Goal: Task Accomplishment & Management: Complete application form

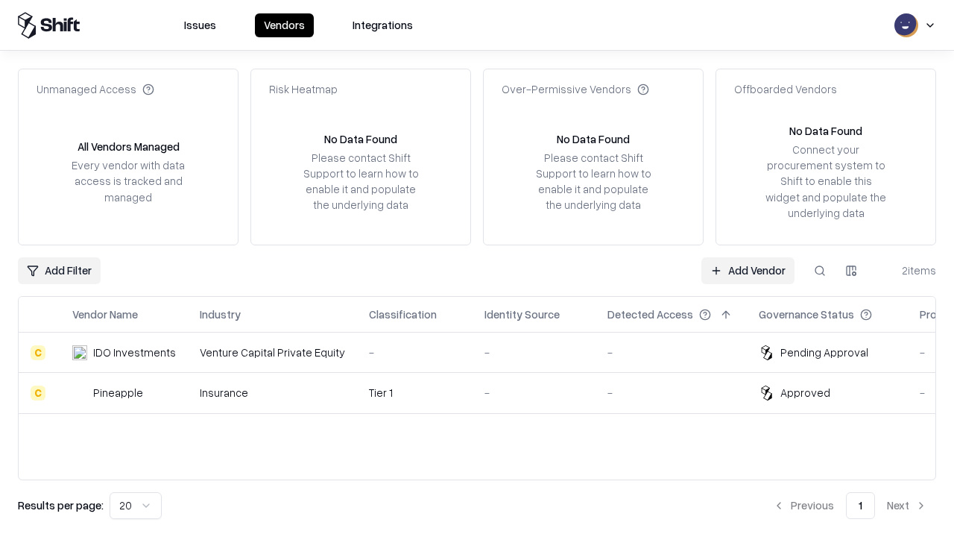
click at [747, 270] on link "Add Vendor" at bounding box center [747, 270] width 93 height 27
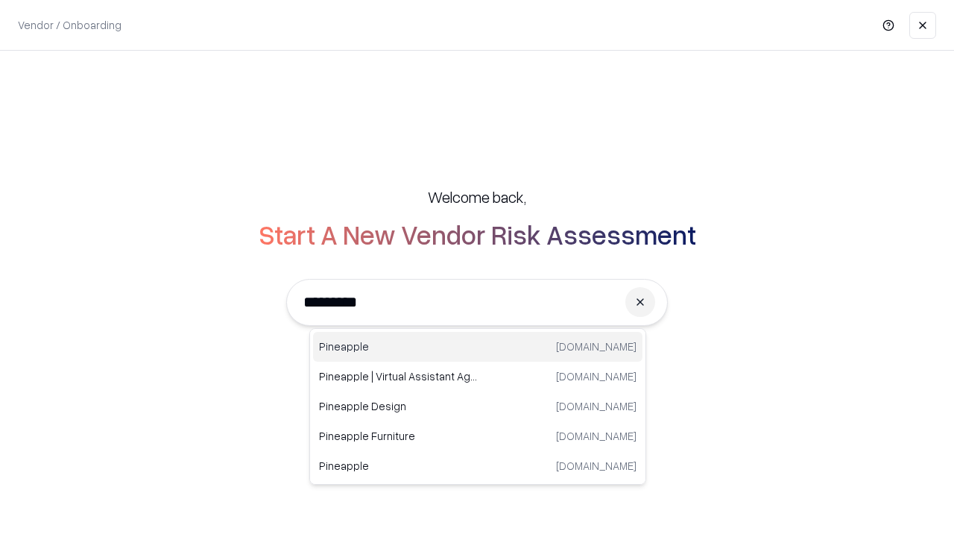
click at [478, 347] on div "Pineapple [DOMAIN_NAME]" at bounding box center [477, 347] width 329 height 30
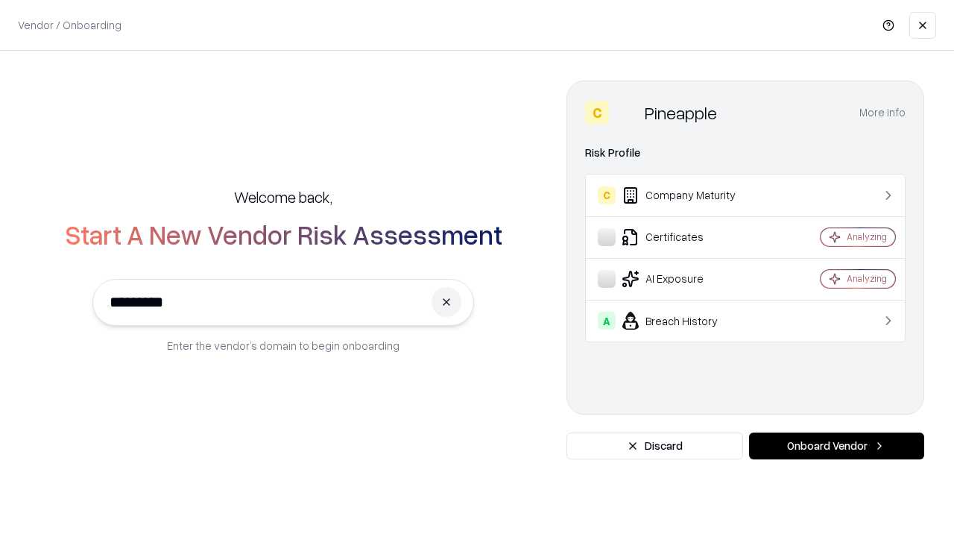
type input "*********"
click at [836, 446] on button "Onboard Vendor" at bounding box center [836, 445] width 175 height 27
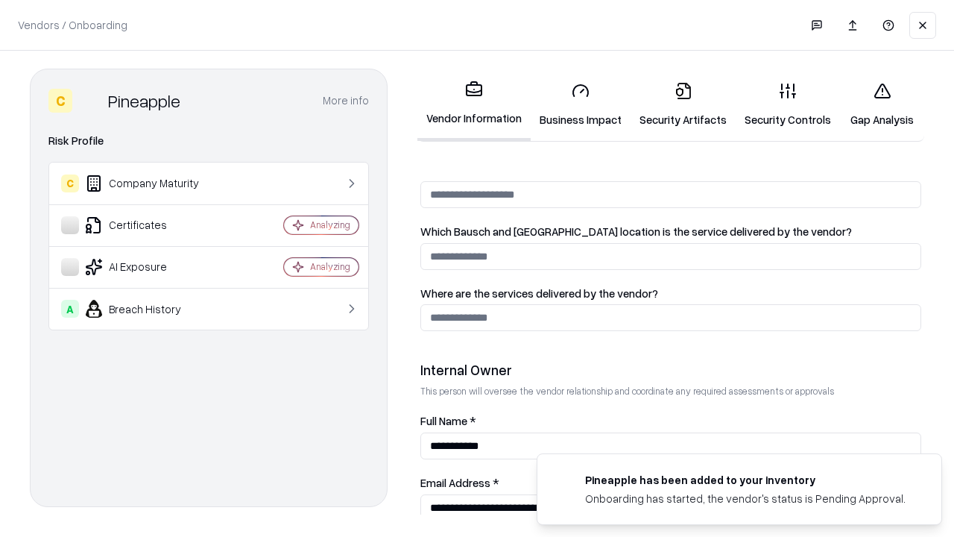
scroll to position [772, 0]
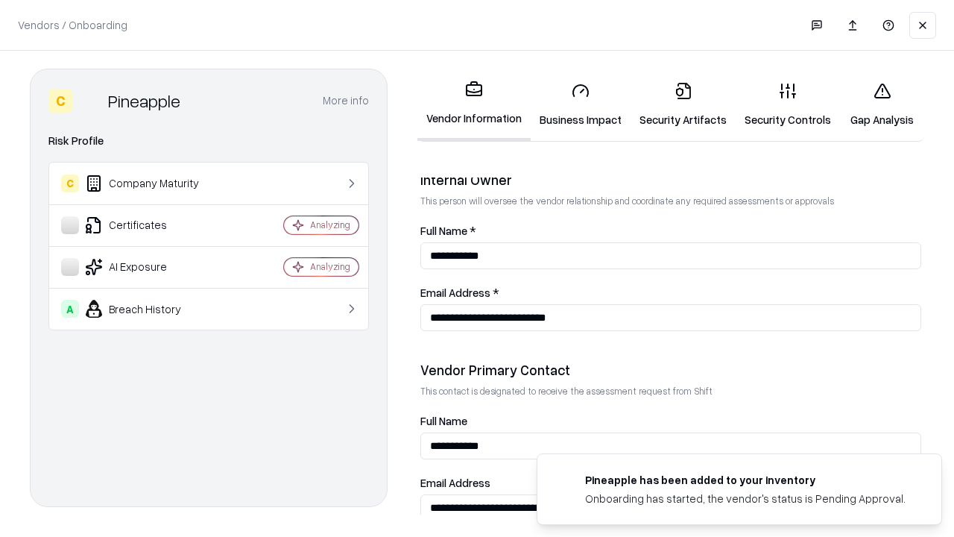
click at [580, 104] on link "Business Impact" at bounding box center [581, 104] width 100 height 69
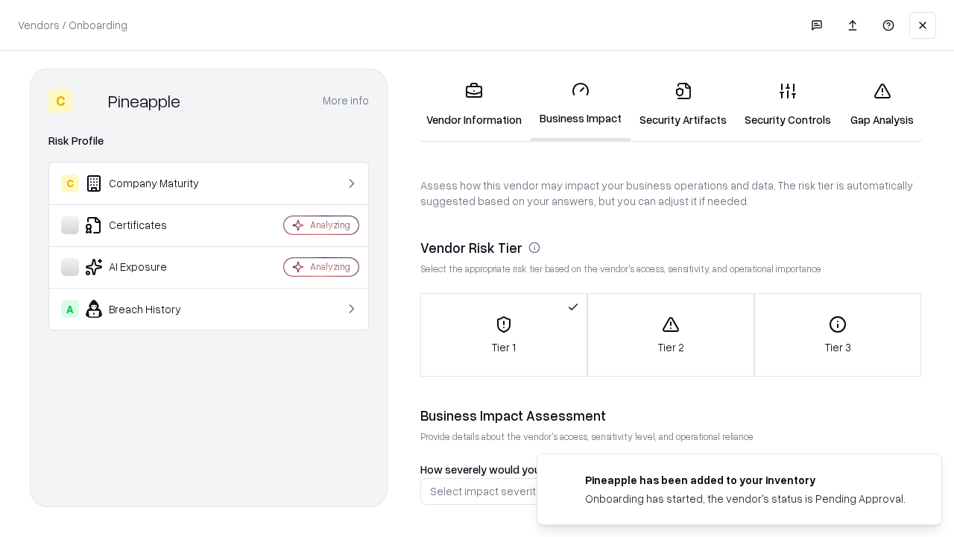
click at [683, 104] on link "Security Artifacts" at bounding box center [682, 104] width 105 height 69
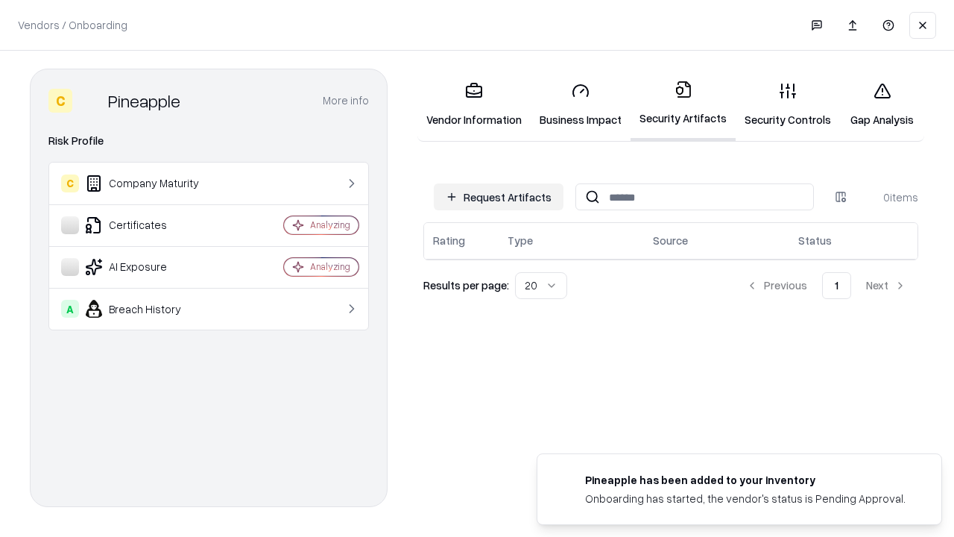
click at [499, 197] on button "Request Artifacts" at bounding box center [499, 196] width 130 height 27
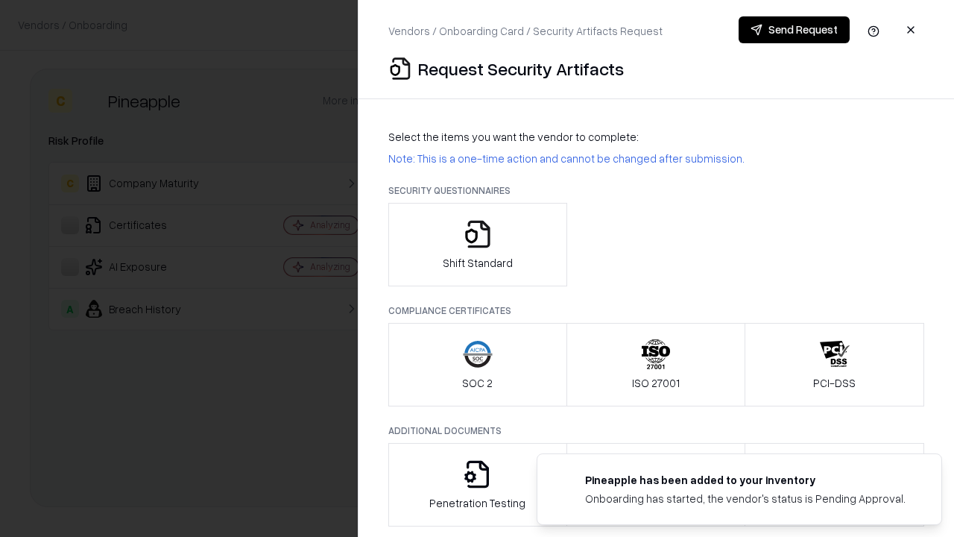
click at [477, 244] on icon "button" at bounding box center [478, 234] width 30 height 30
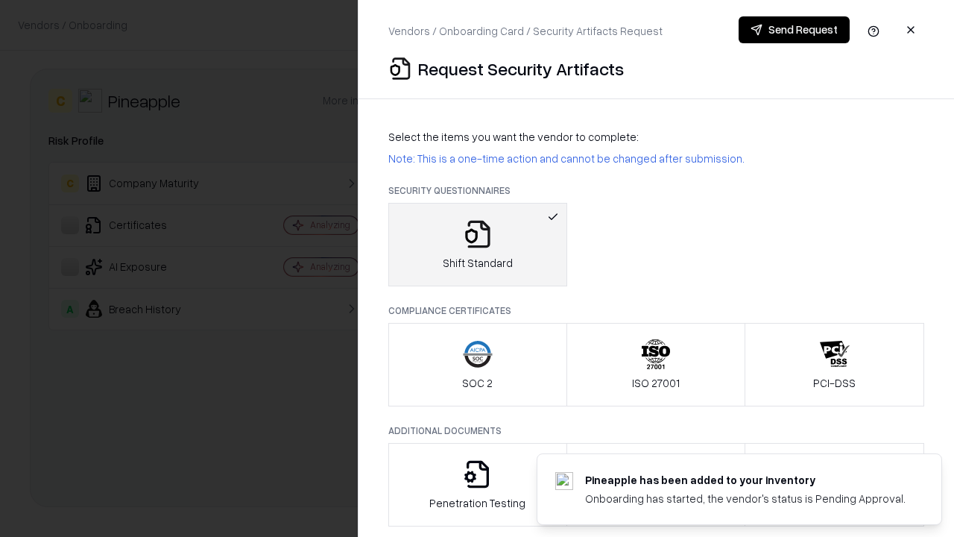
click at [794, 30] on button "Send Request" at bounding box center [793, 29] width 111 height 27
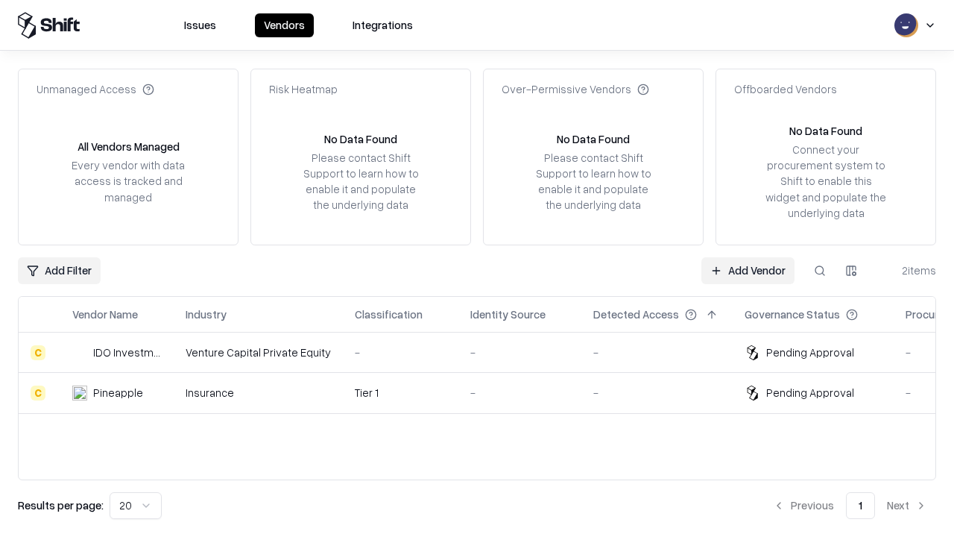
click at [747, 270] on link "Add Vendor" at bounding box center [747, 270] width 93 height 27
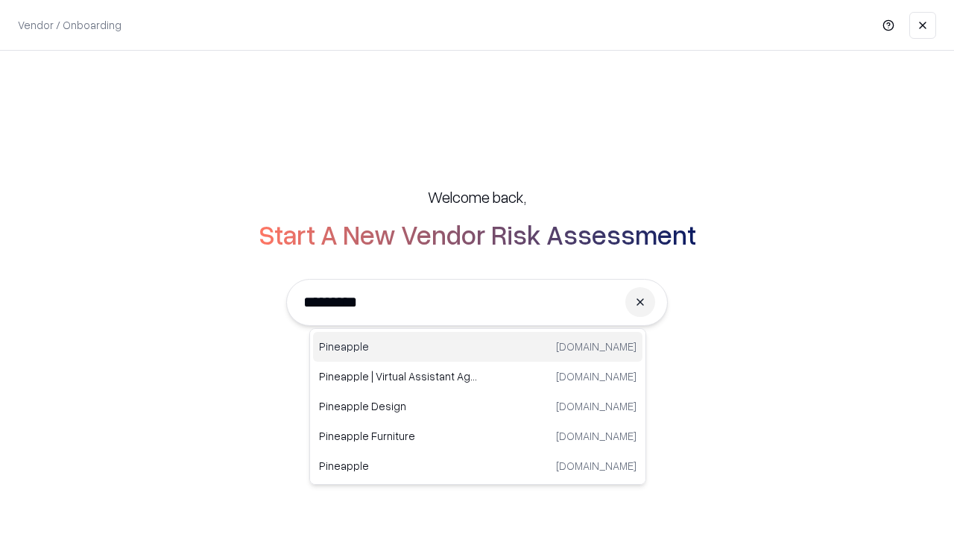
click at [478, 347] on div "Pineapple [DOMAIN_NAME]" at bounding box center [477, 347] width 329 height 30
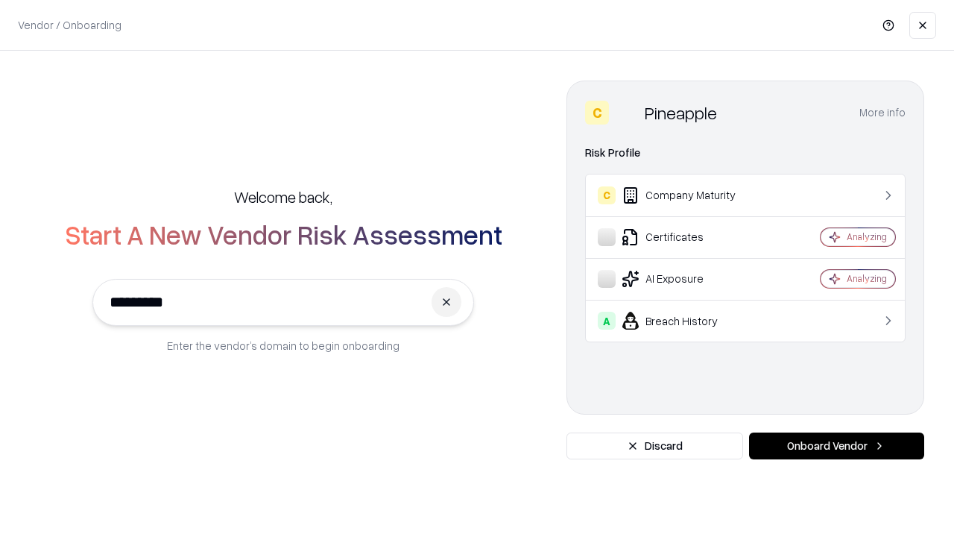
type input "*********"
click at [836, 446] on button "Onboard Vendor" at bounding box center [836, 445] width 175 height 27
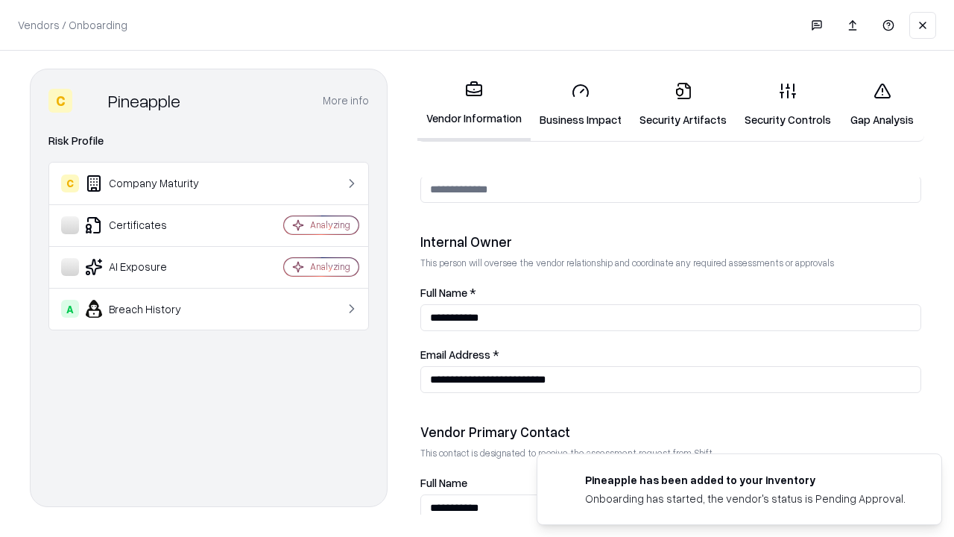
scroll to position [772, 0]
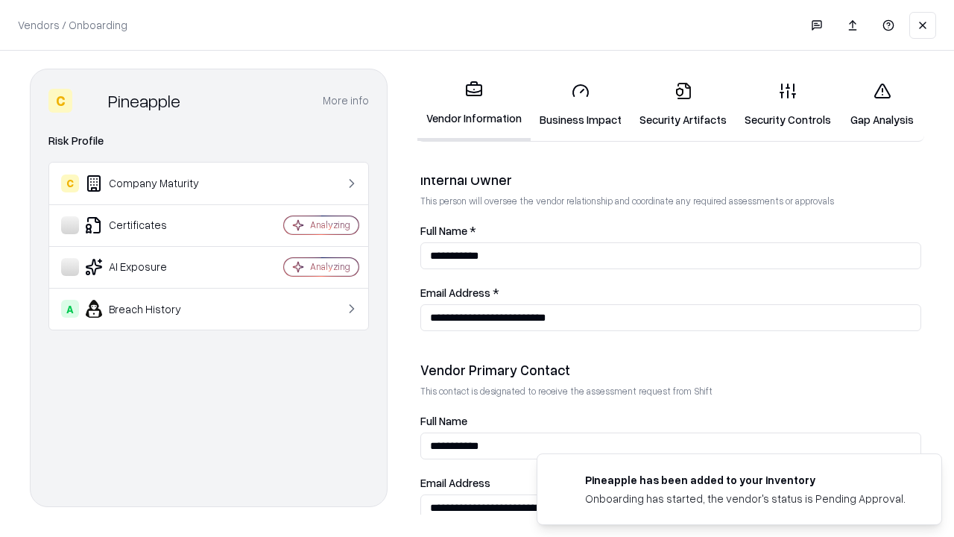
click at [882, 104] on link "Gap Analysis" at bounding box center [882, 104] width 84 height 69
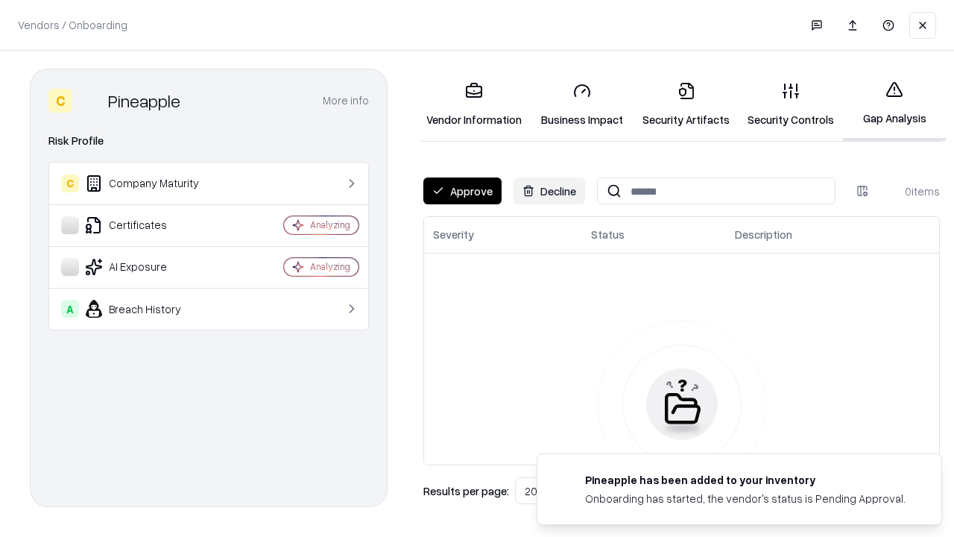
click at [462, 191] on button "Approve" at bounding box center [462, 190] width 78 height 27
